Goal: Information Seeking & Learning: Learn about a topic

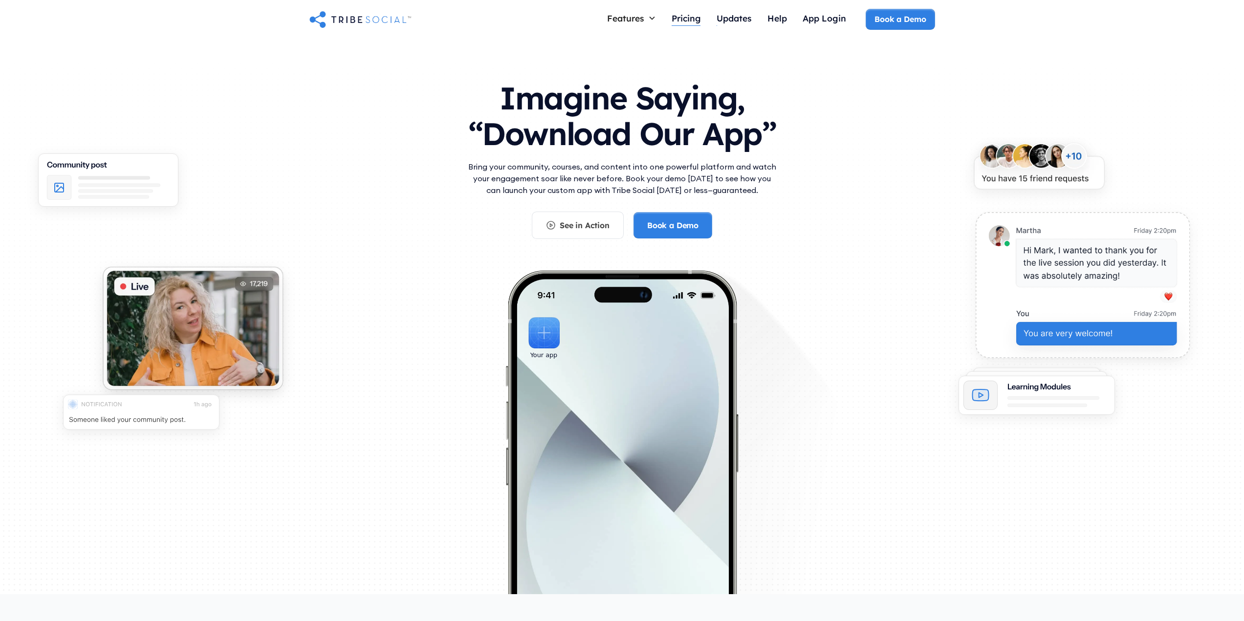
click at [691, 16] on div "Pricing" at bounding box center [686, 18] width 29 height 11
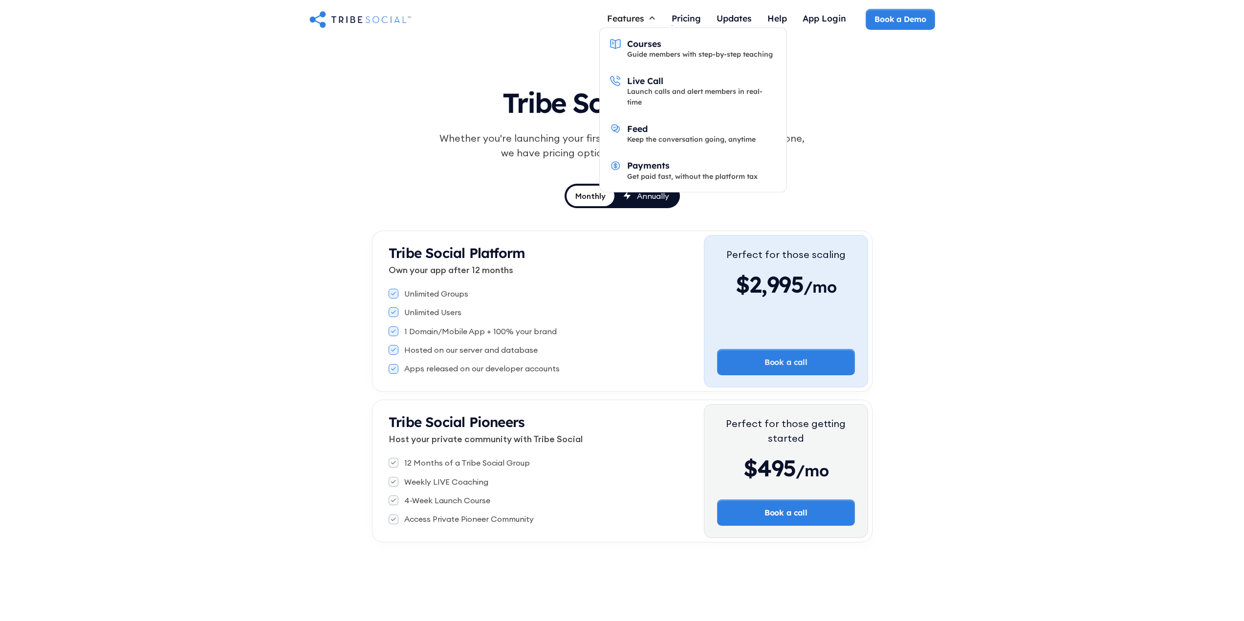
click at [642, 22] on div "Features" at bounding box center [625, 18] width 37 height 11
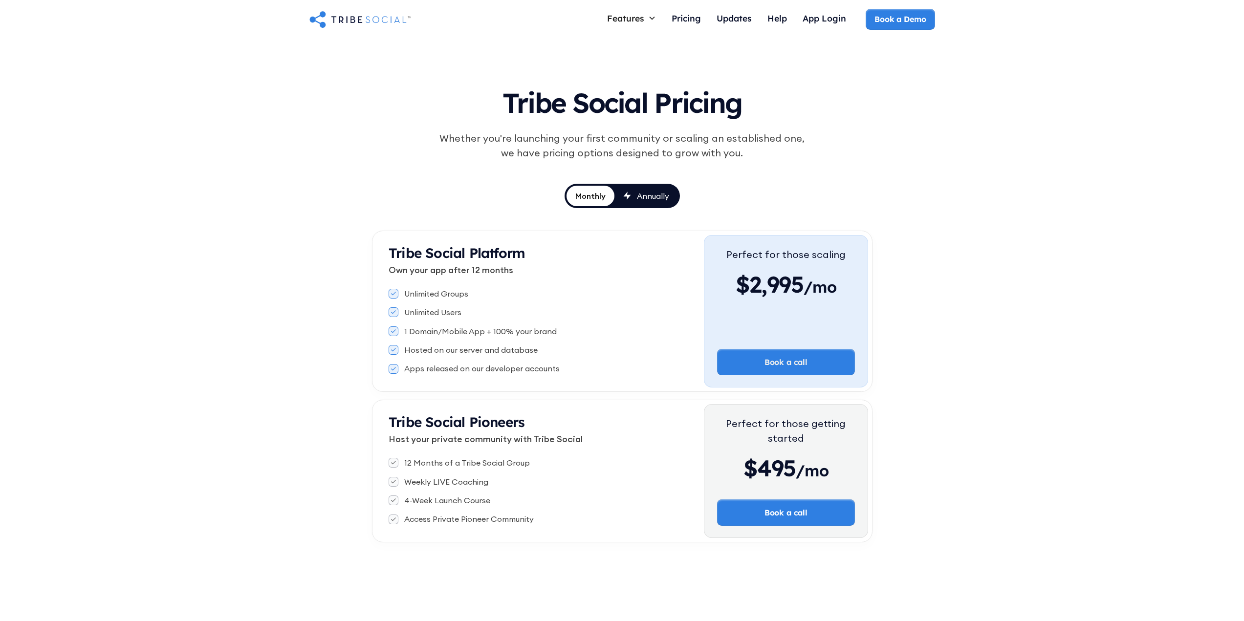
click at [654, 21] on icon at bounding box center [652, 18] width 8 height 8
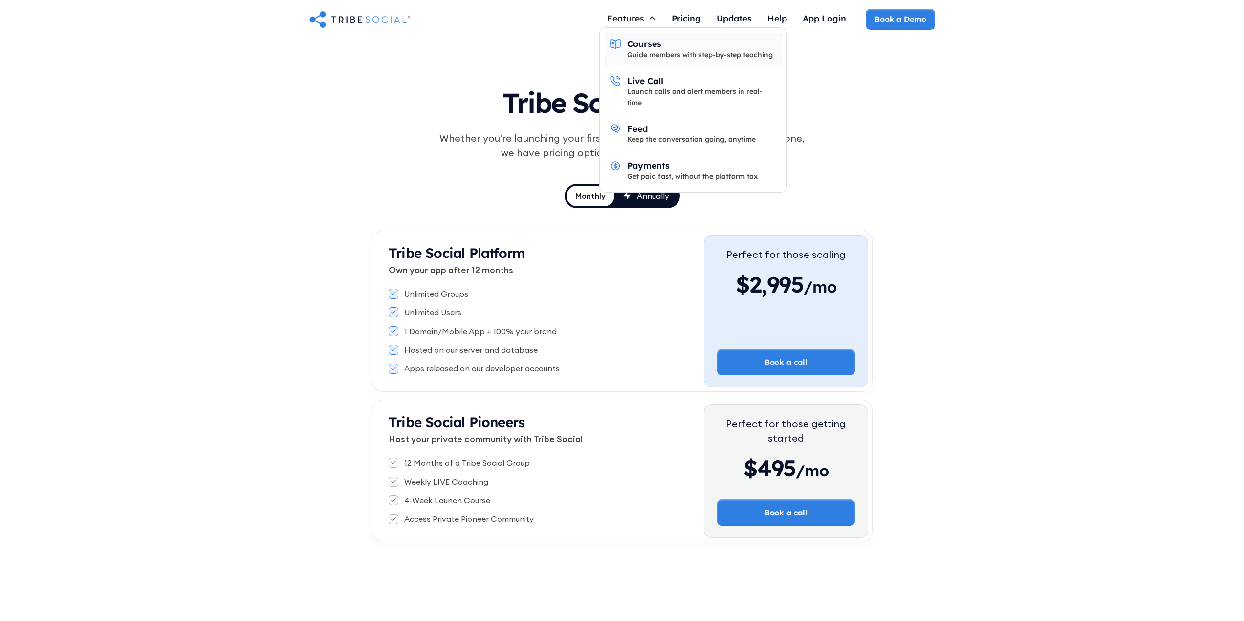
click at [689, 56] on div "Guide members with step-by-step teaching" at bounding box center [700, 54] width 146 height 11
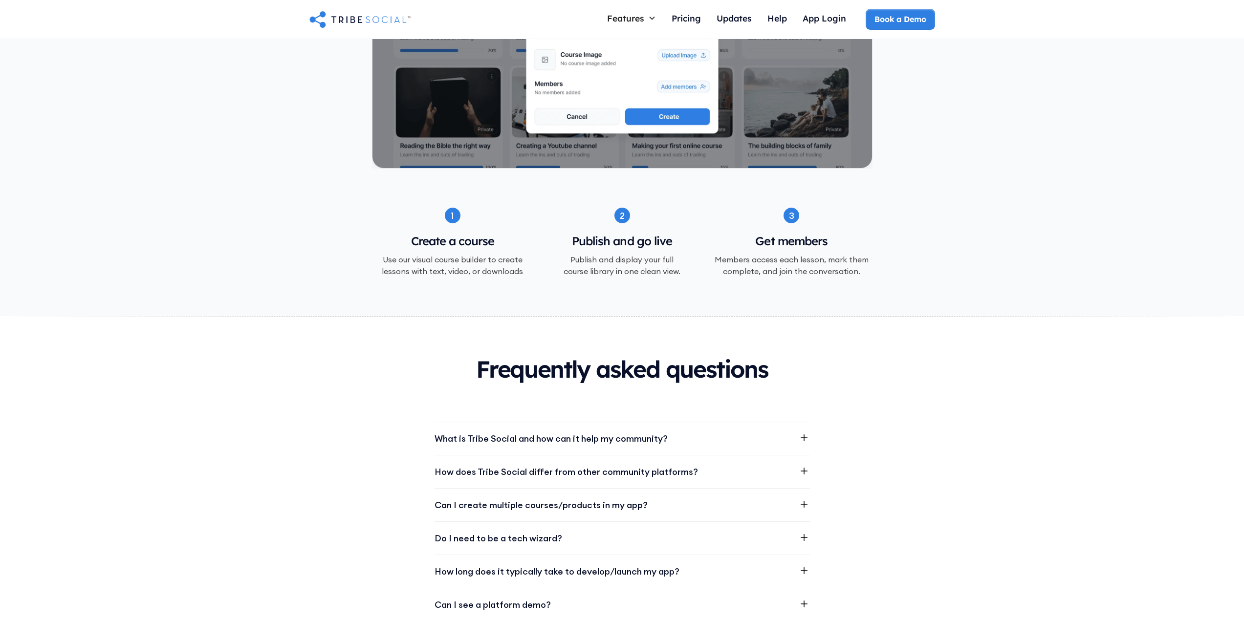
scroll to position [1271, 0]
